Goal: Task Accomplishment & Management: Manage account settings

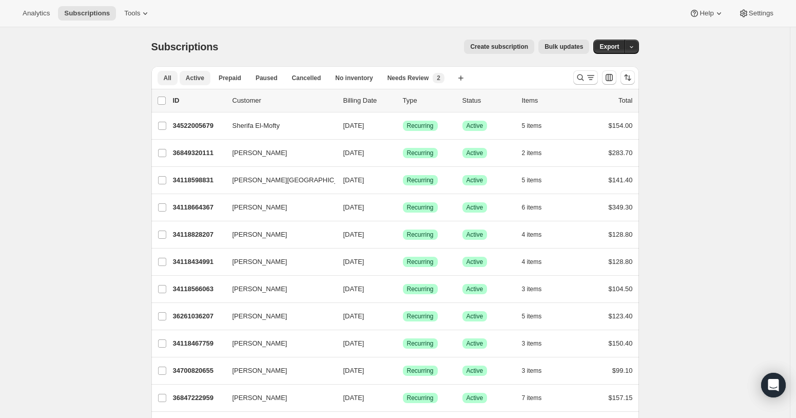
click at [186, 82] on button "Active" at bounding box center [195, 78] width 31 height 14
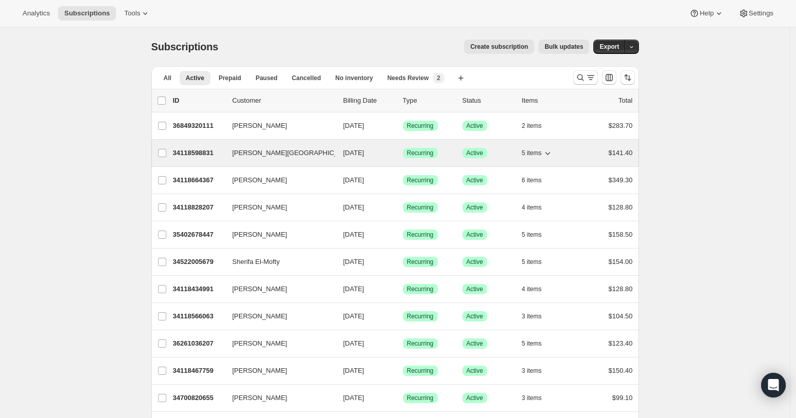
click at [187, 151] on p "34118598831" at bounding box center [198, 153] width 51 height 10
